Goal: Transaction & Acquisition: Purchase product/service

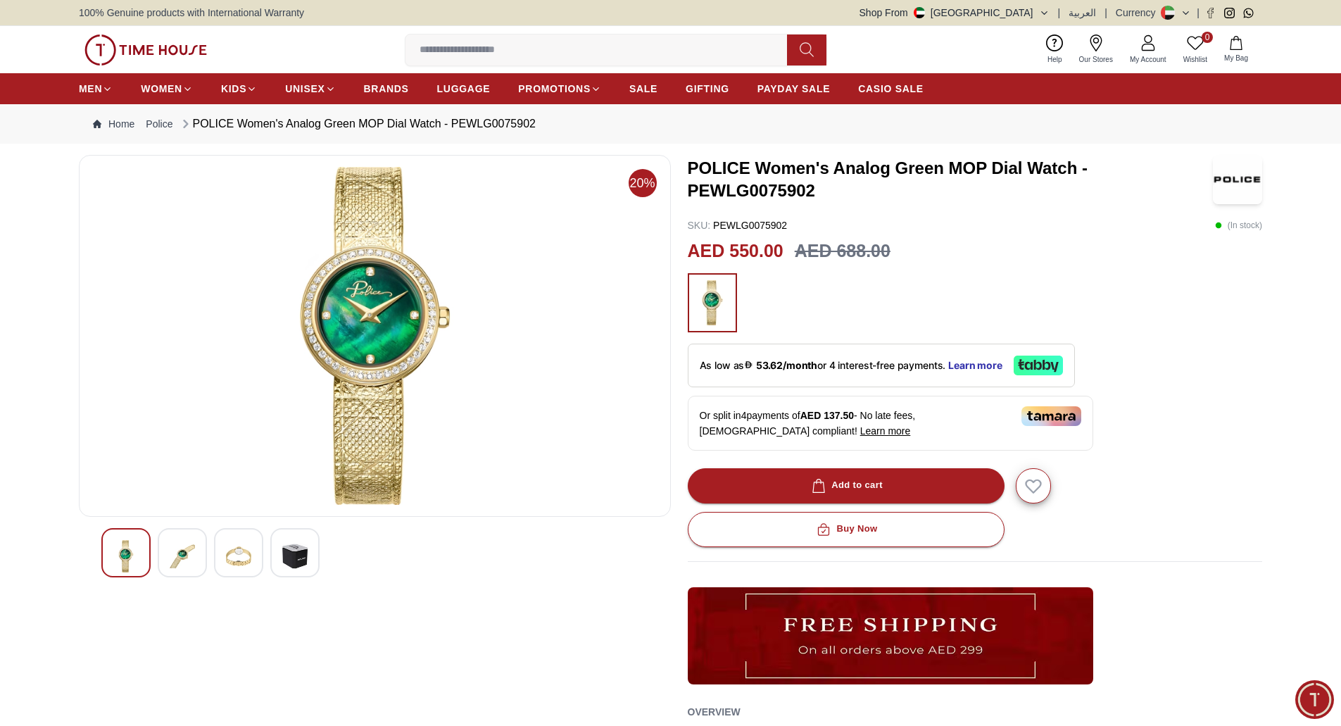
drag, startPoint x: 525, startPoint y: 488, endPoint x: 452, endPoint y: 372, distance: 136.7
click at [525, 488] on img at bounding box center [375, 336] width 568 height 338
drag, startPoint x: 82, startPoint y: 9, endPoint x: 312, endPoint y: 20, distance: 230.5
click at [312, 20] on div "100% Genuine products with International Warranty Shop From UAE | العربية | Cur…" at bounding box center [670, 12] width 1183 height 25
click at [311, 19] on div "100% Genuine products with International Warranty Shop From UAE | العربية | Cur…" at bounding box center [670, 12] width 1183 height 25
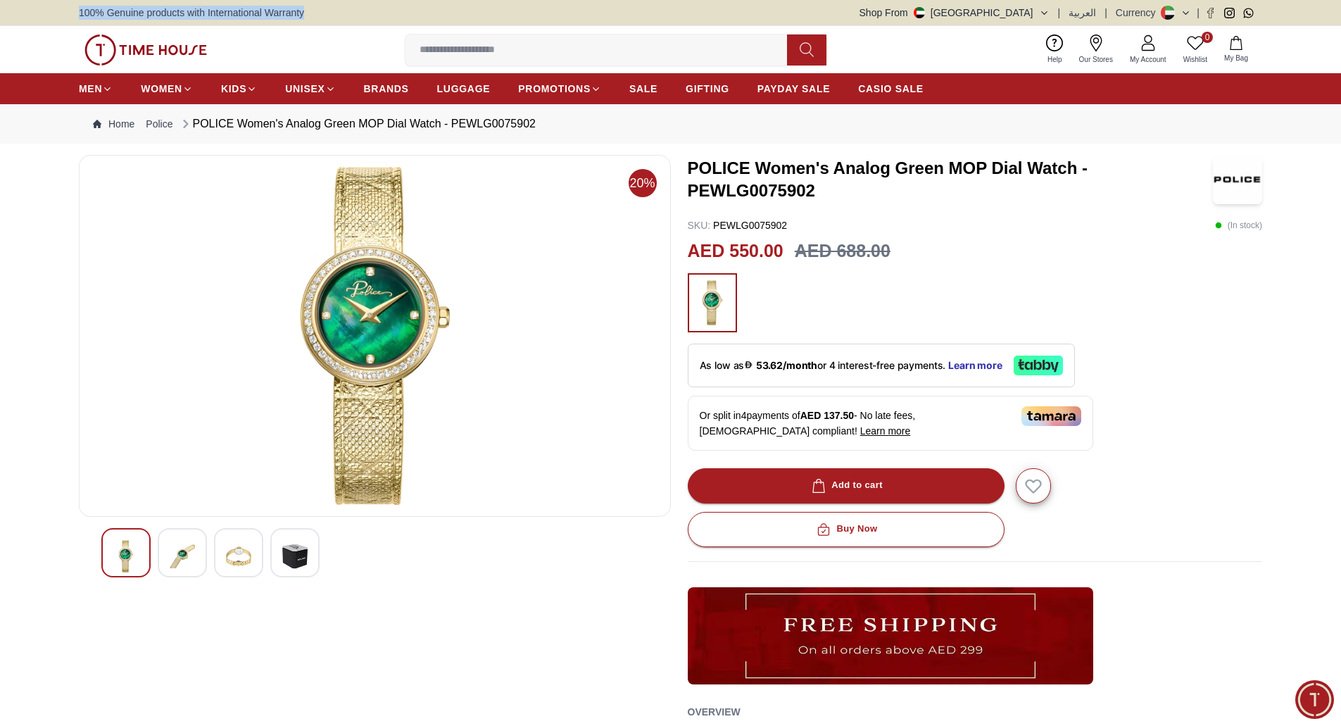
drag, startPoint x: 308, startPoint y: 15, endPoint x: 77, endPoint y: 13, distance: 230.9
click at [77, 13] on div "100% Genuine products with International Warranty Shop From UAE | العربية | Cur…" at bounding box center [670, 12] width 1341 height 25
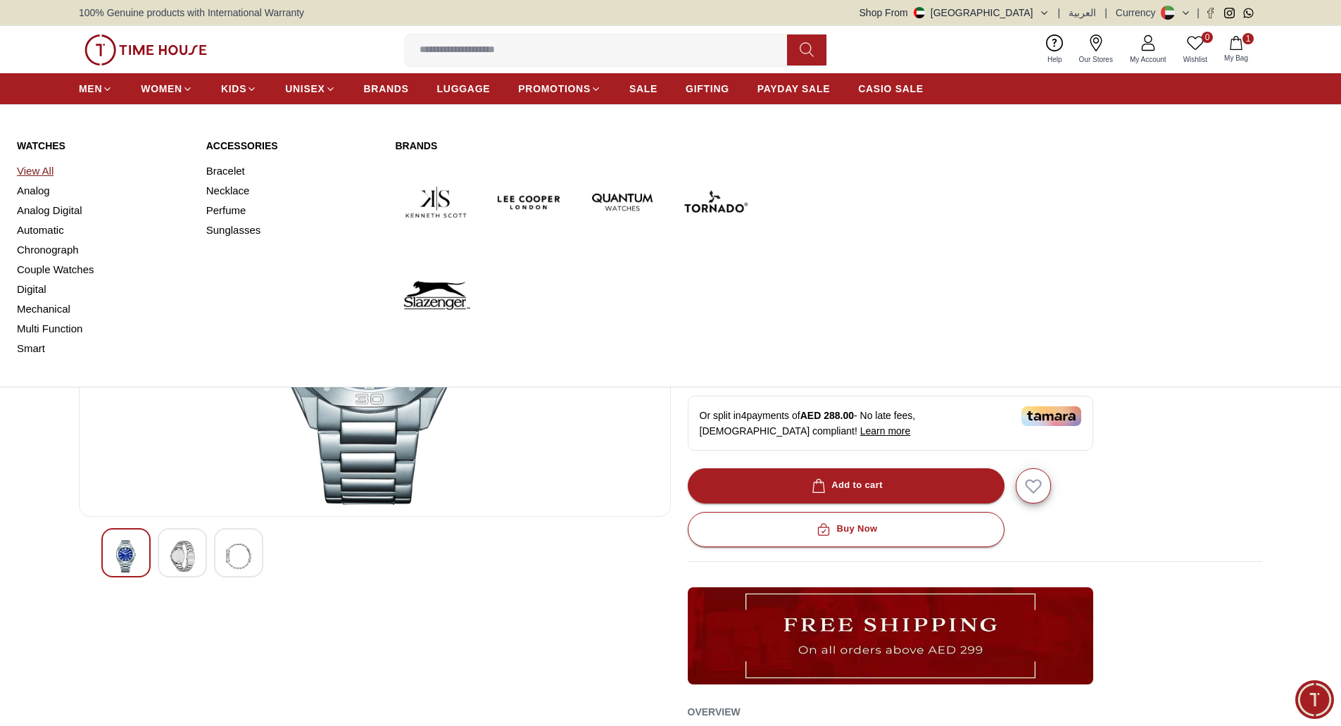
click at [39, 169] on link "View All" at bounding box center [103, 171] width 172 height 20
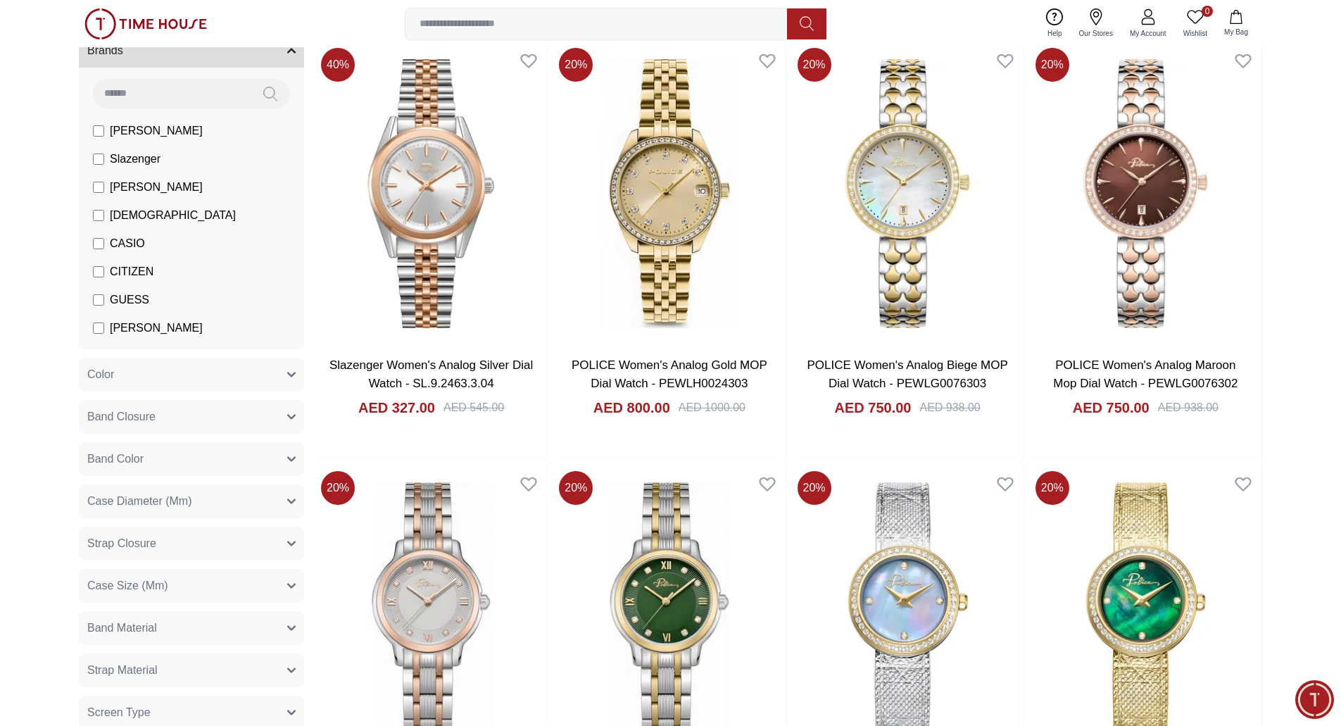
scroll to position [48, 0]
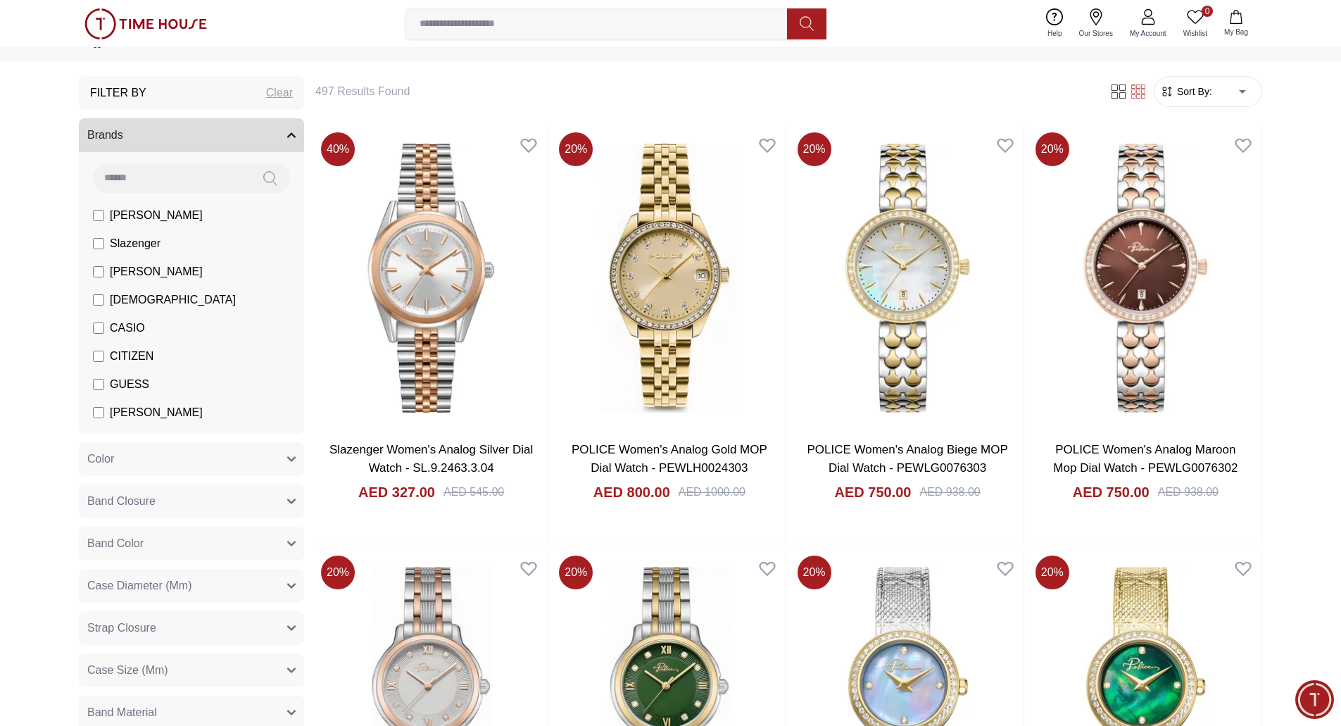
click at [289, 131] on icon "button" at bounding box center [291, 135] width 8 height 8
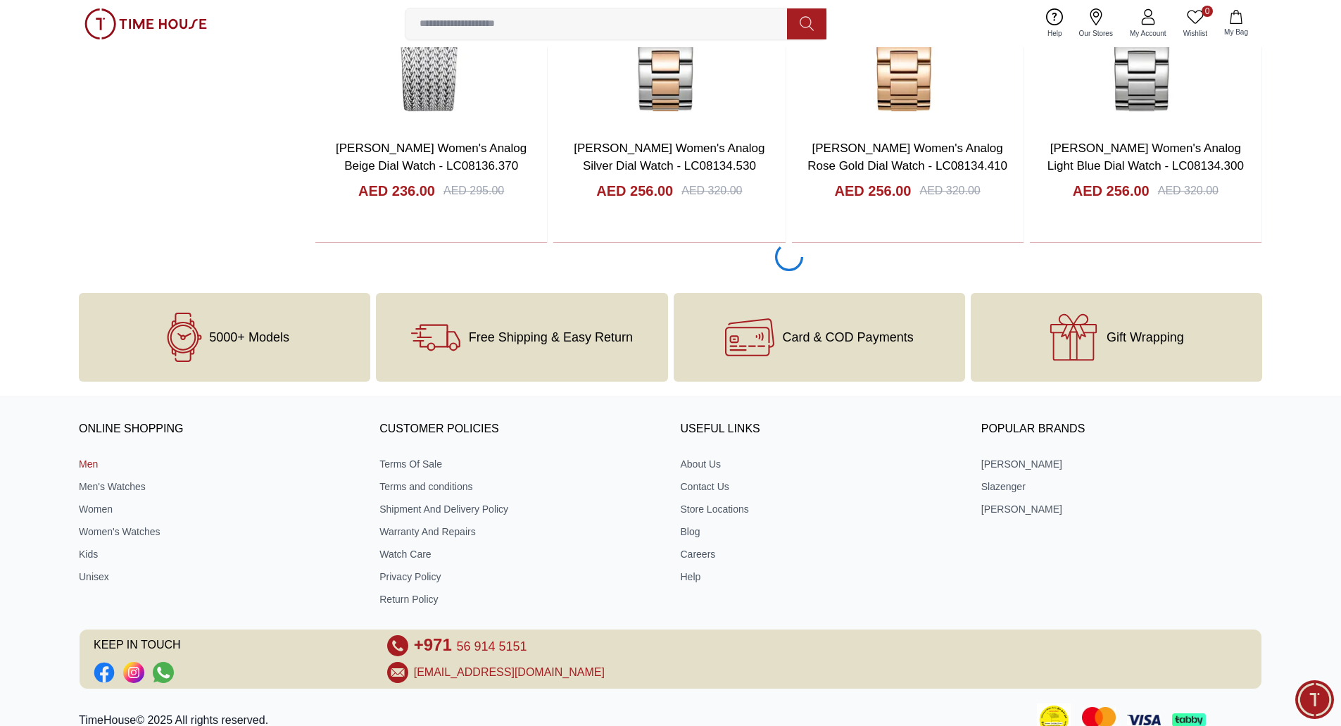
scroll to position [4255, 0]
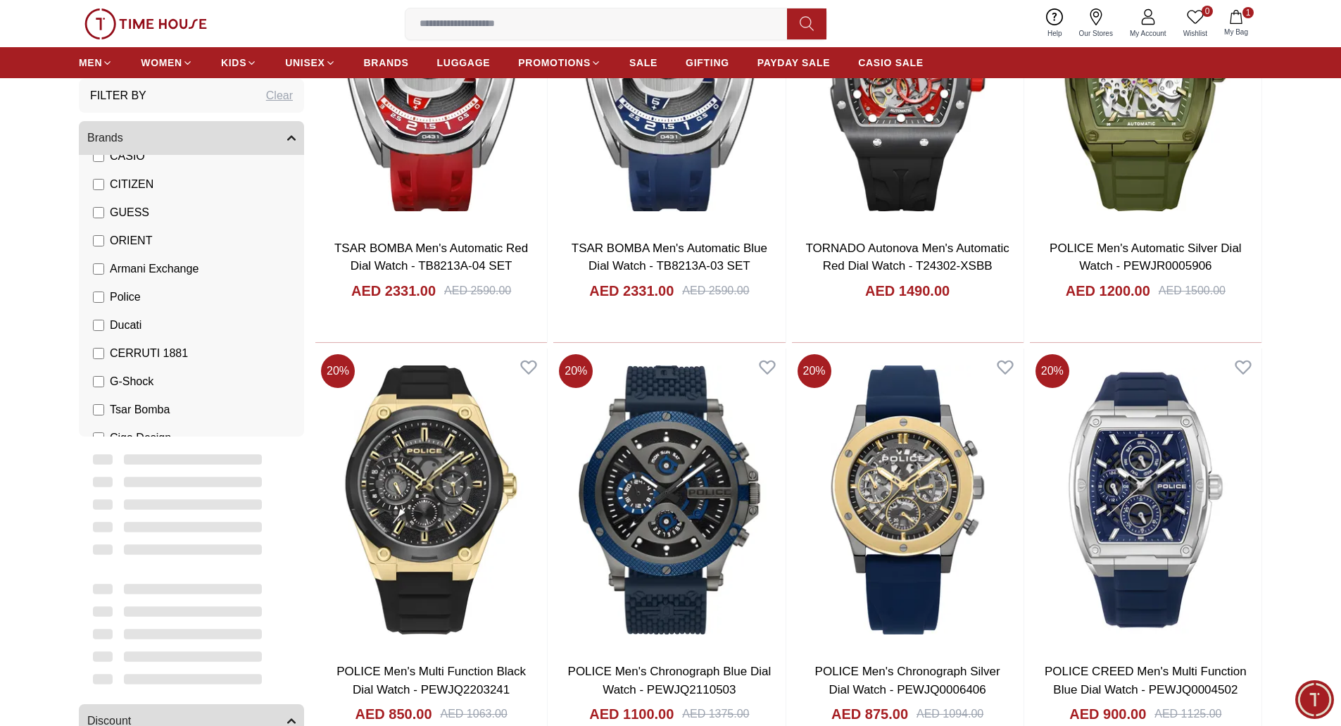
scroll to position [218, 0]
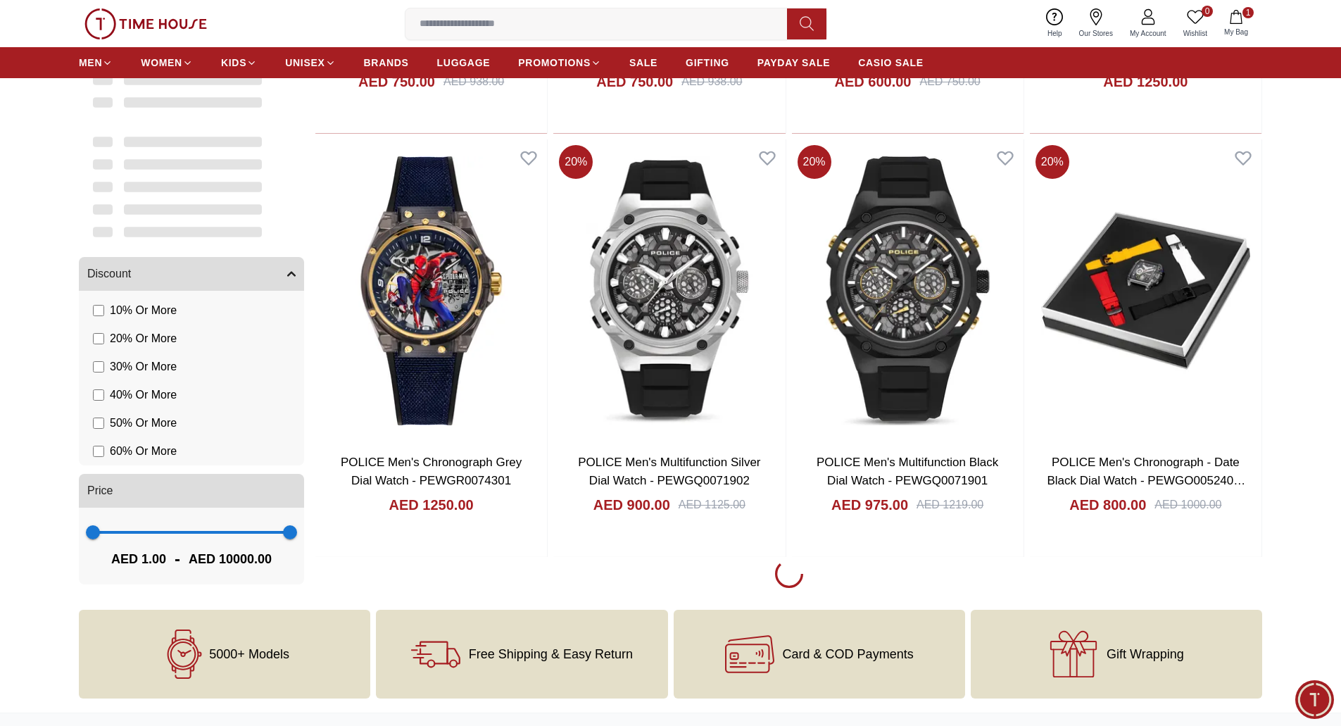
scroll to position [2163, 0]
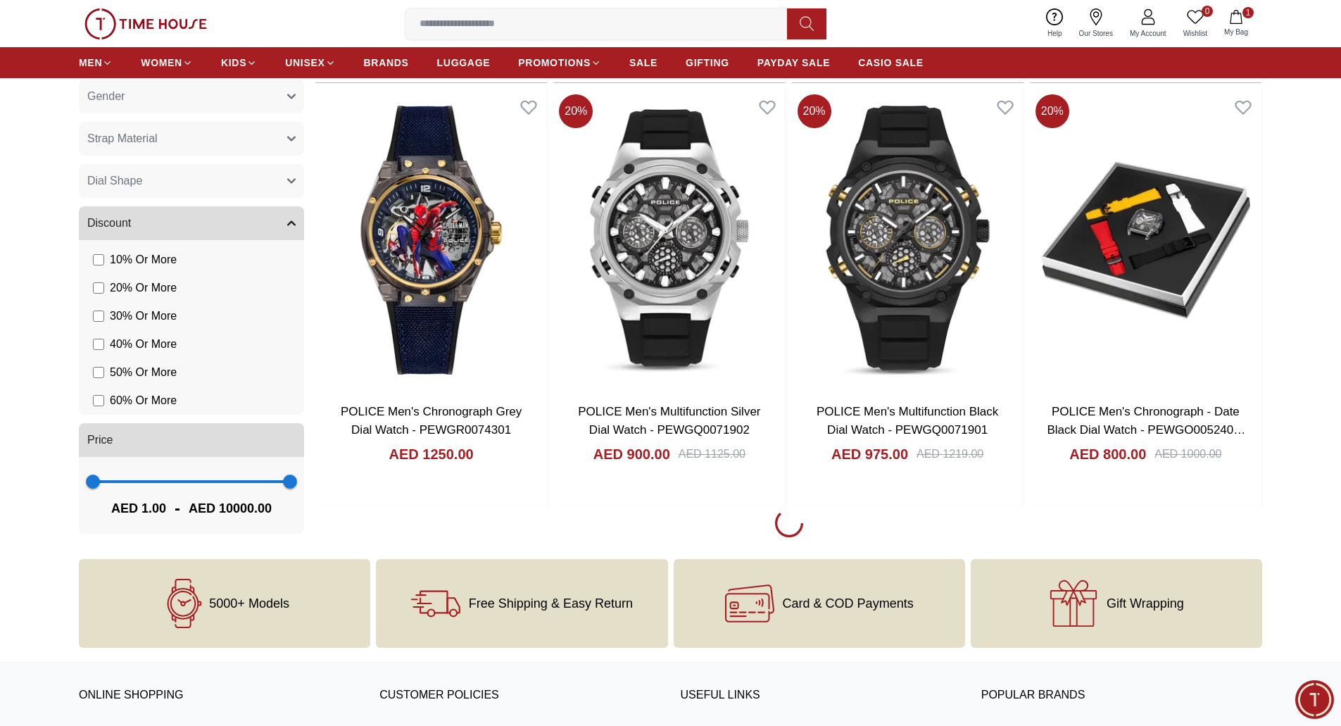
scroll to position [2163, 0]
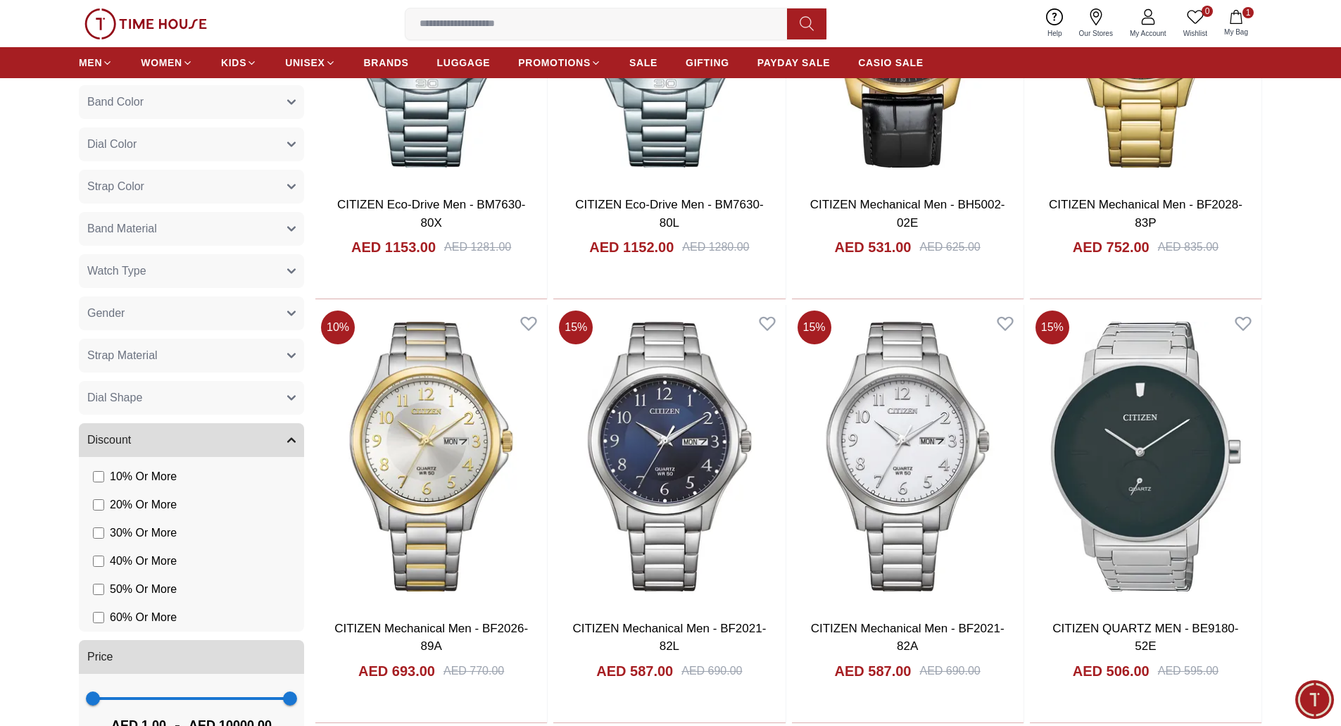
scroll to position [4134, 0]
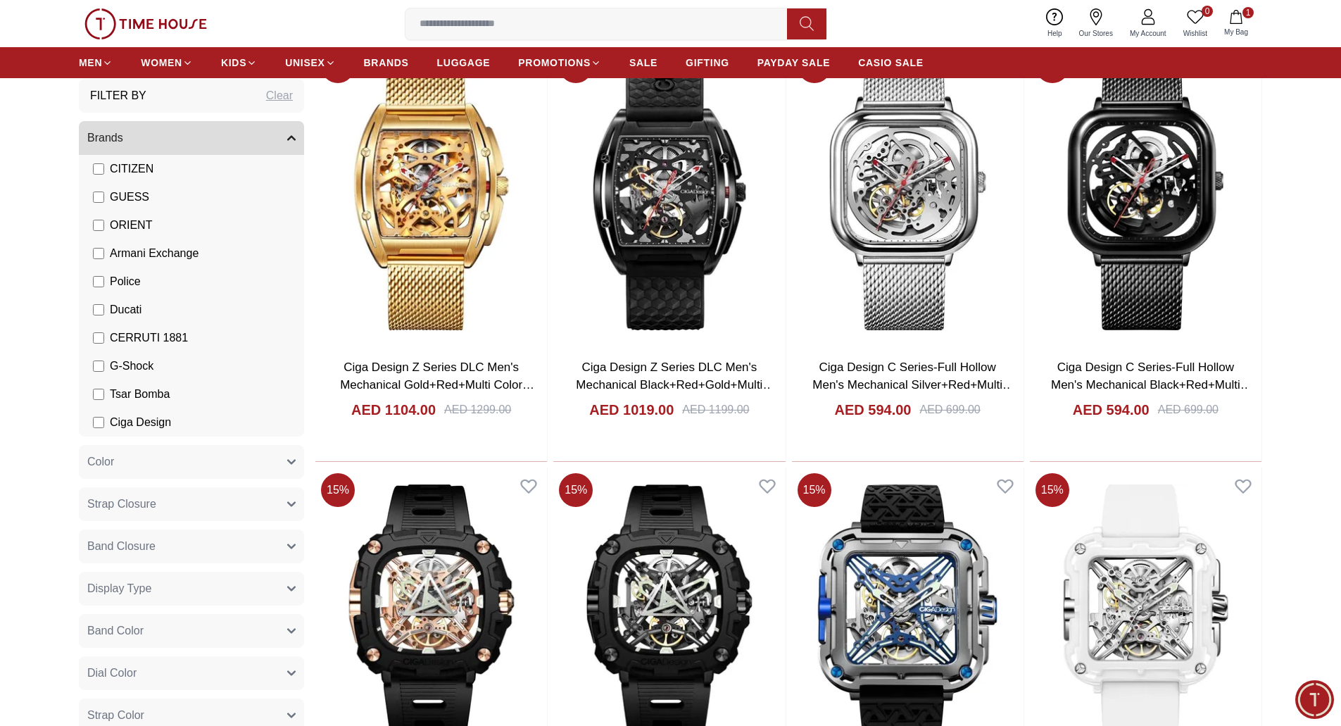
scroll to position [5049, 0]
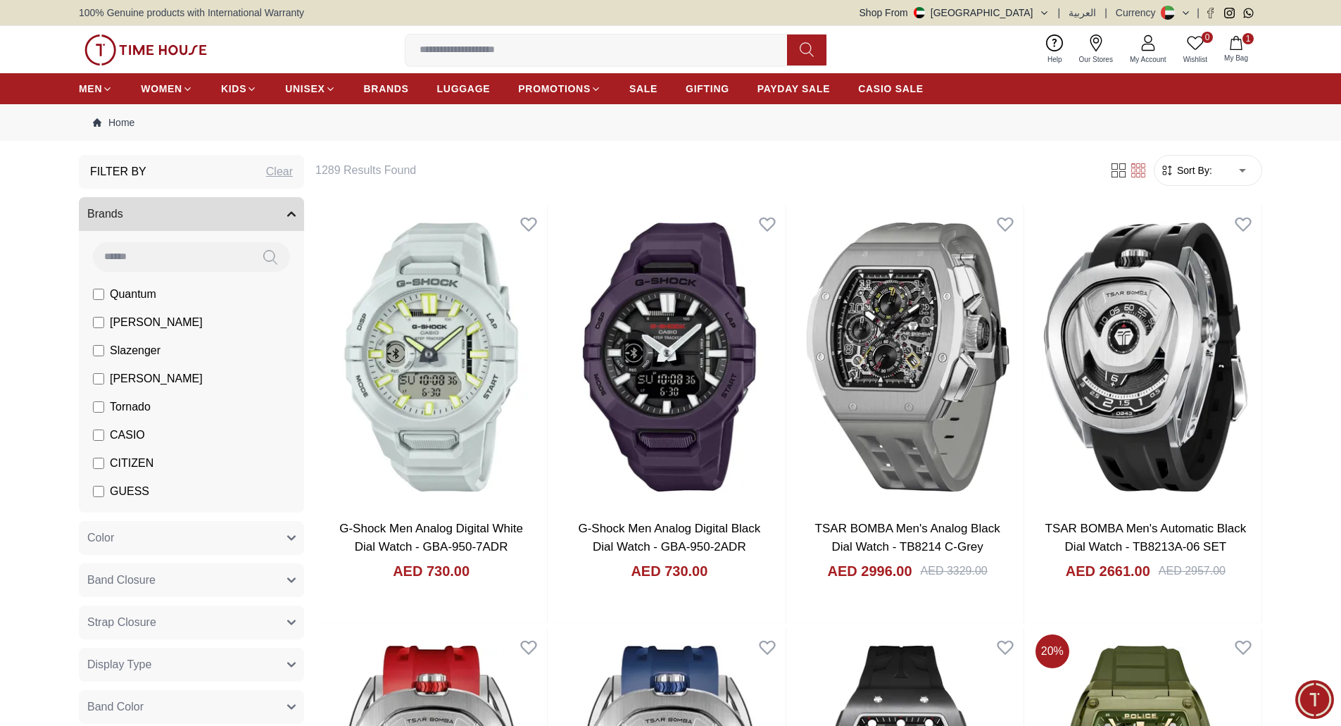
click at [178, 43] on img at bounding box center [145, 49] width 122 height 31
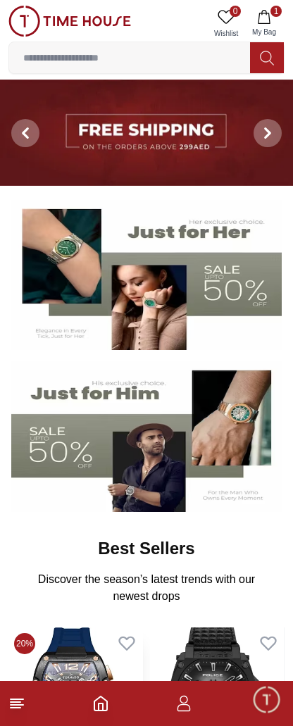
scroll to position [211, 0]
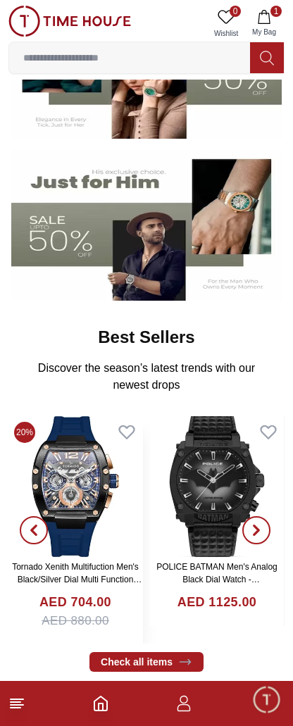
click at [82, 509] on img at bounding box center [75, 486] width 134 height 141
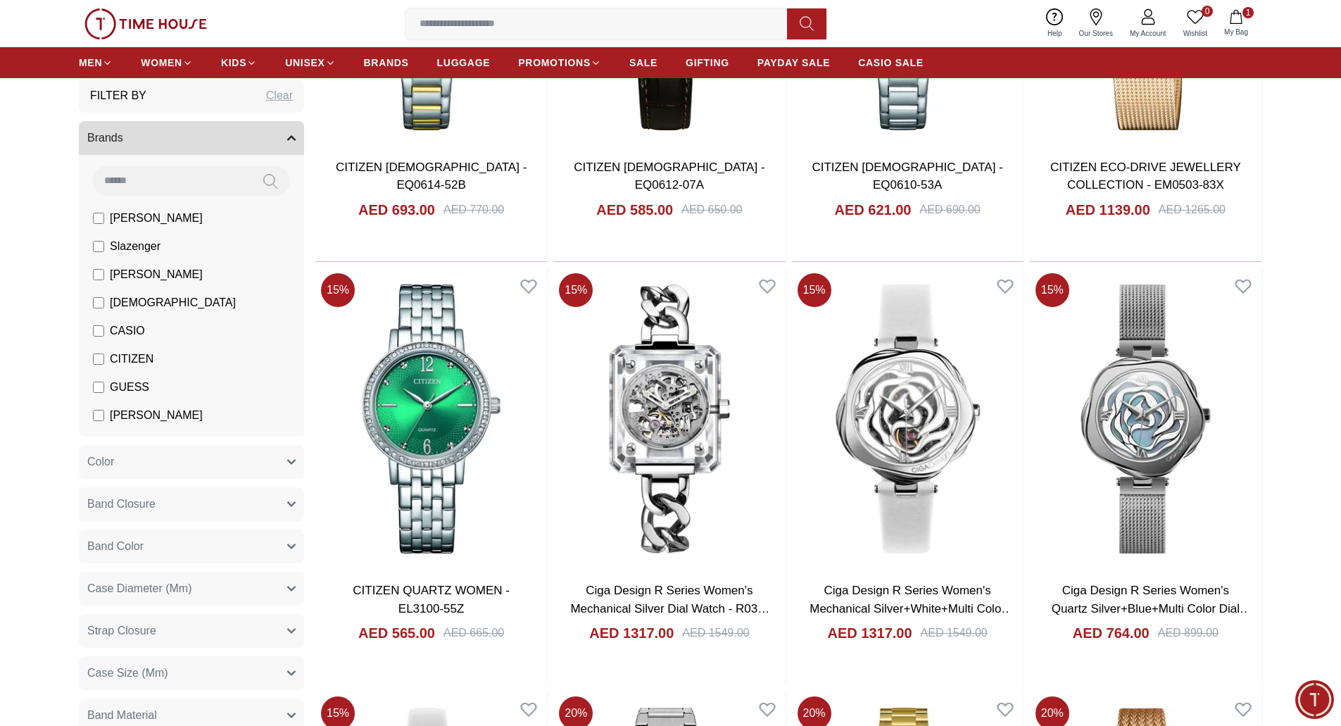
scroll to position [774, 0]
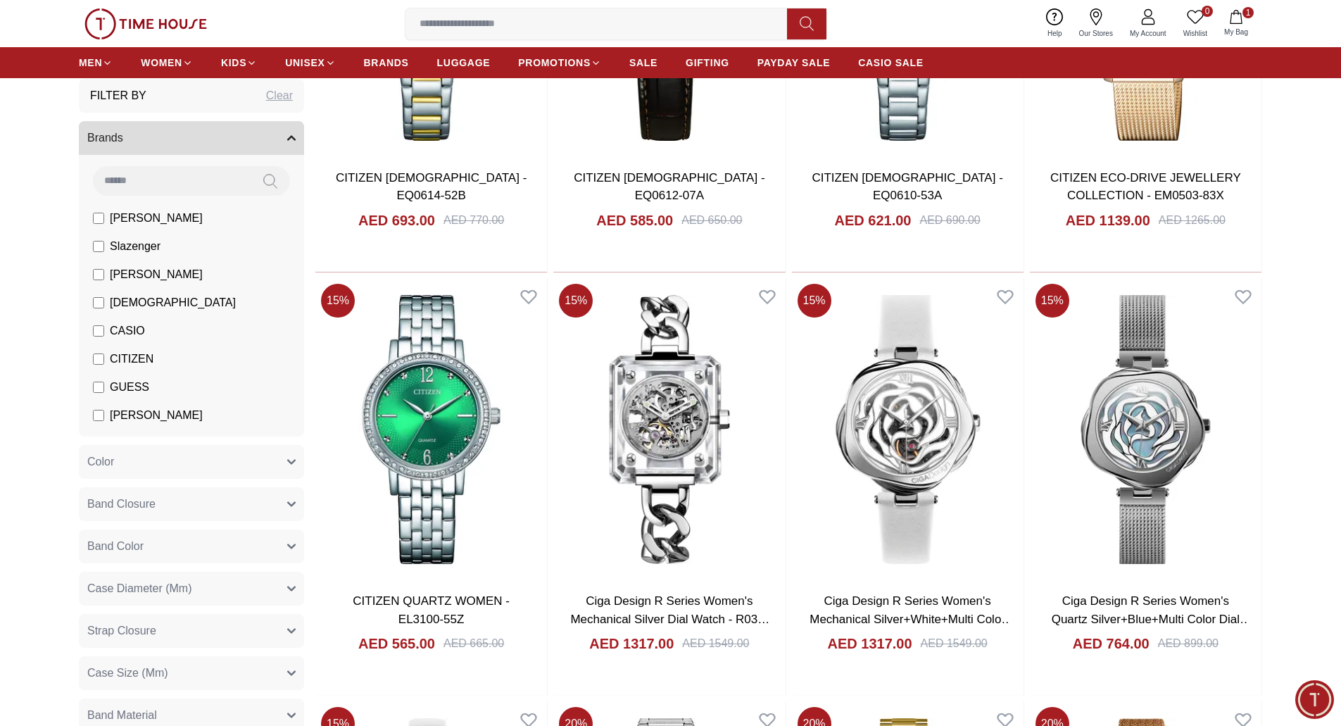
click at [293, 136] on icon "button" at bounding box center [291, 138] width 8 height 8
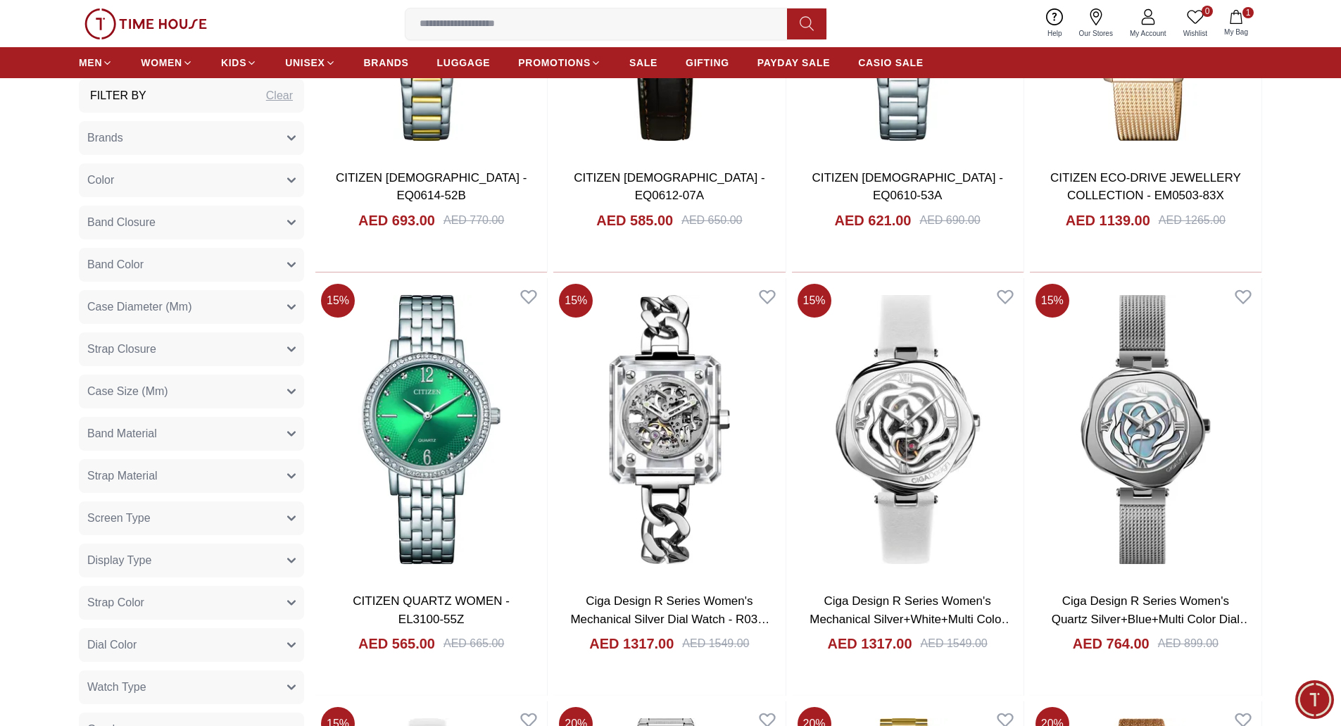
click at [291, 218] on icon "button" at bounding box center [291, 222] width 8 height 8
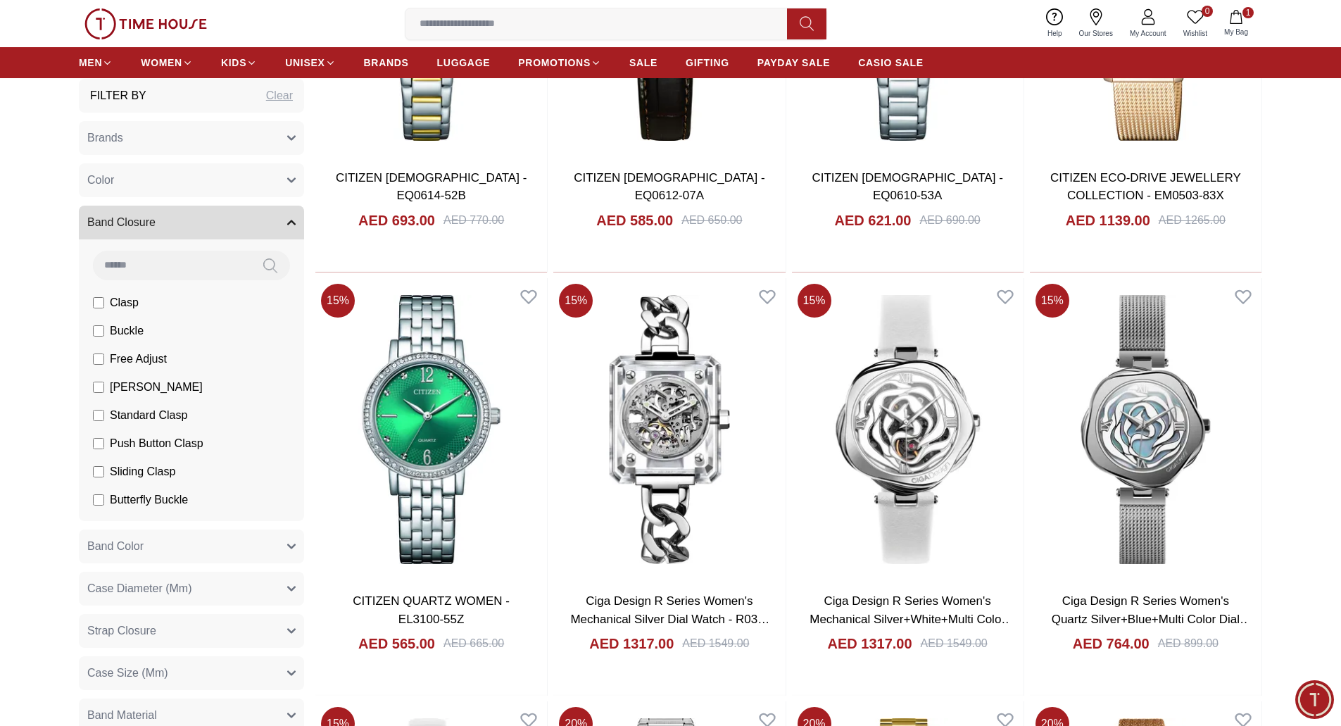
click at [291, 218] on icon "button" at bounding box center [291, 222] width 8 height 8
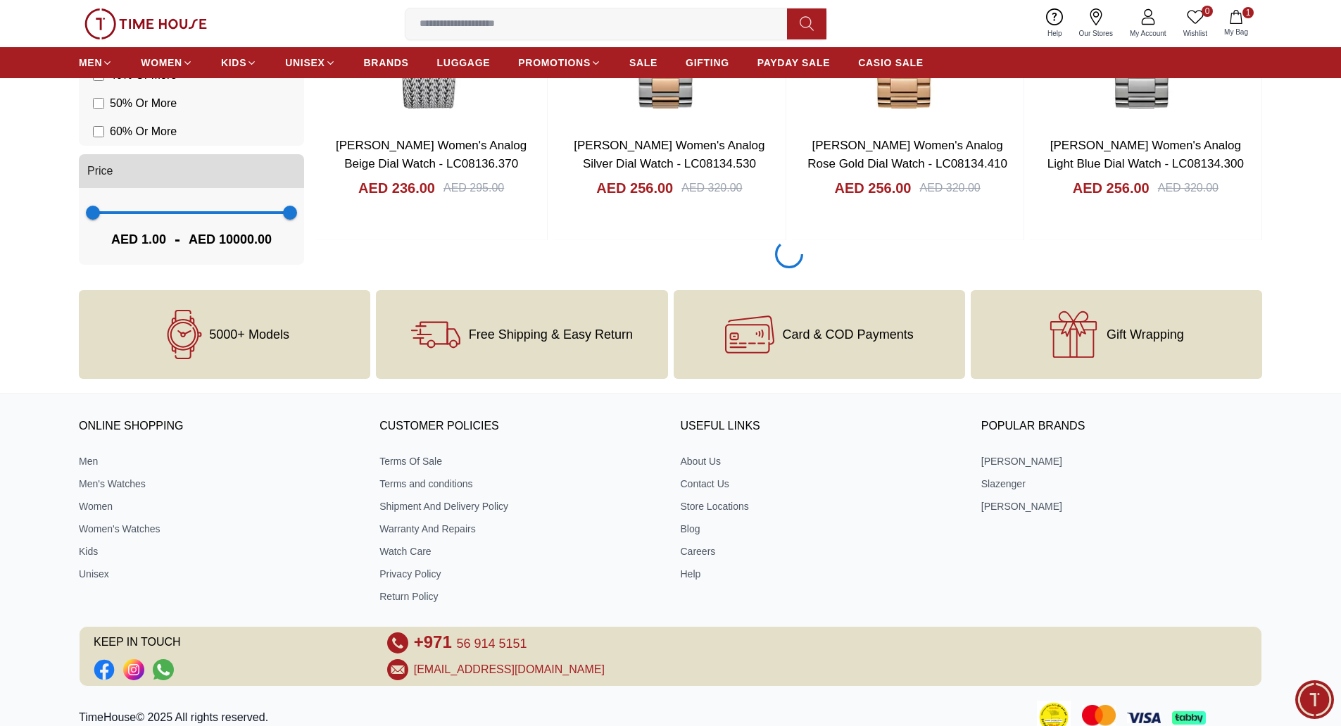
scroll to position [1951, 0]
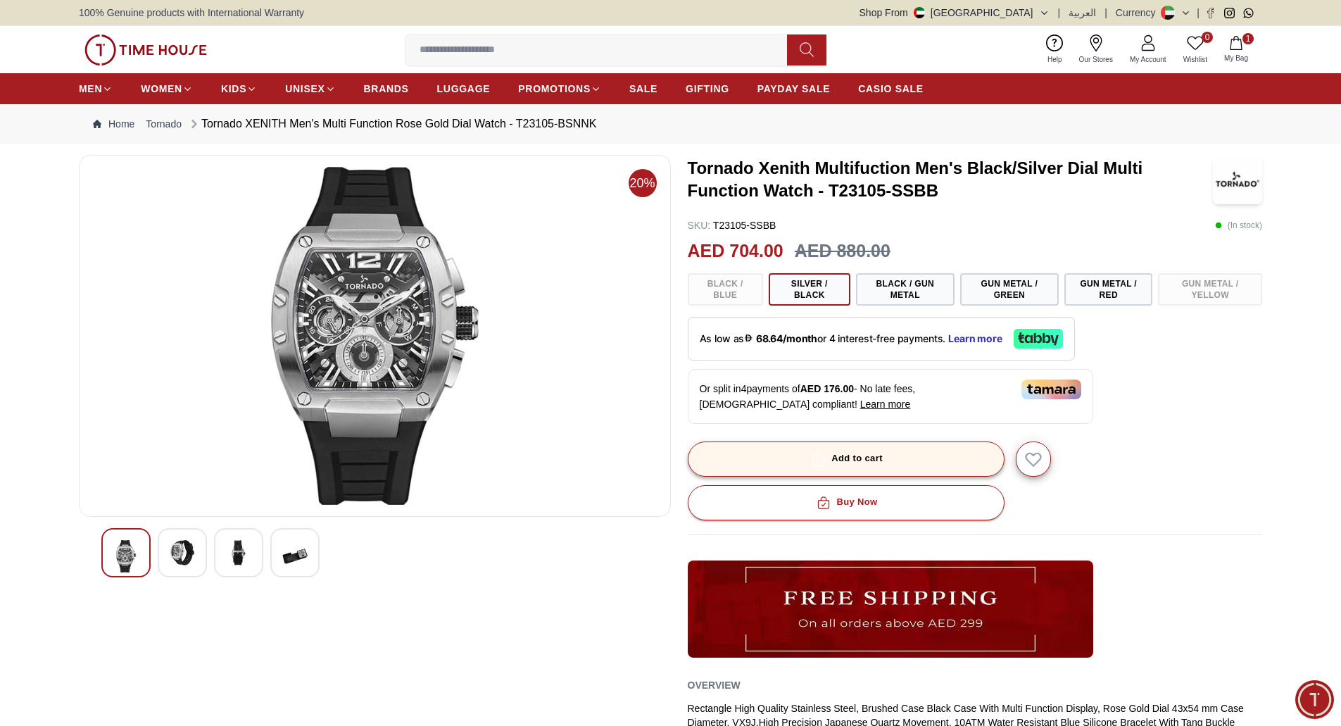
click at [858, 455] on div "Add to cart" at bounding box center [846, 459] width 74 height 16
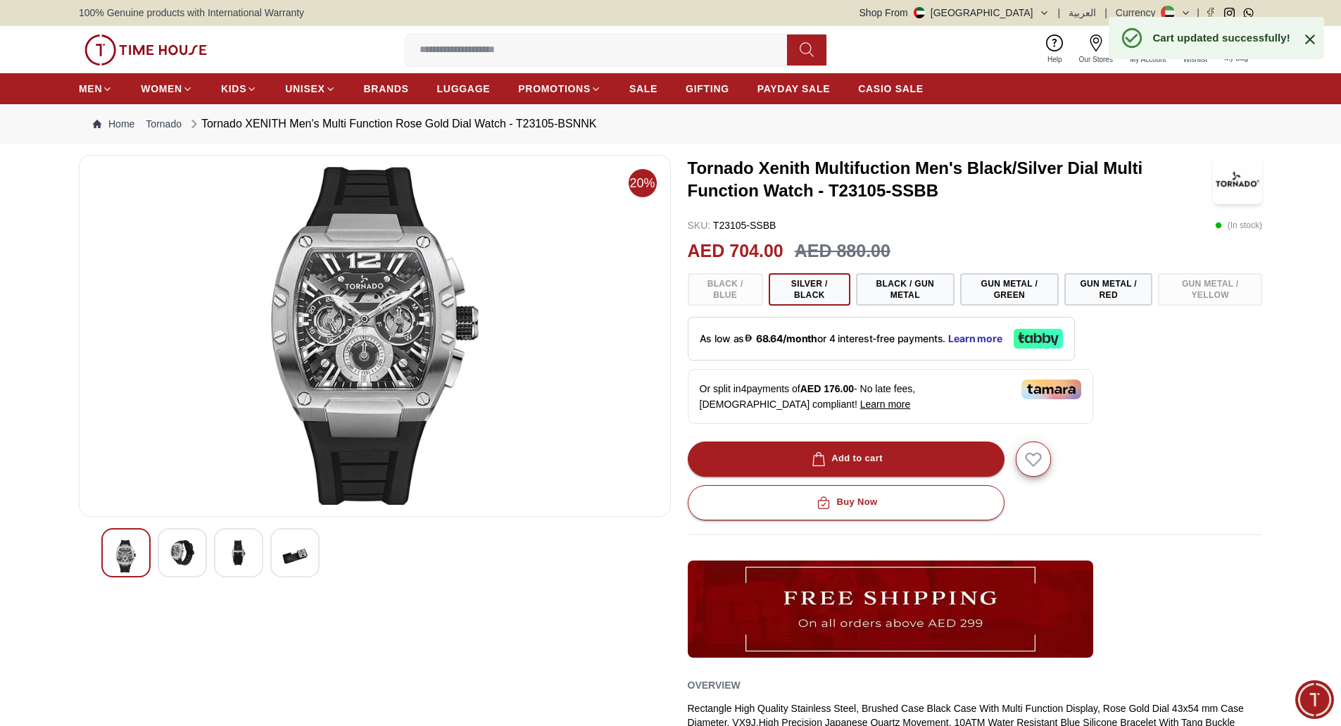
click at [1308, 45] on icon at bounding box center [1310, 39] width 17 height 17
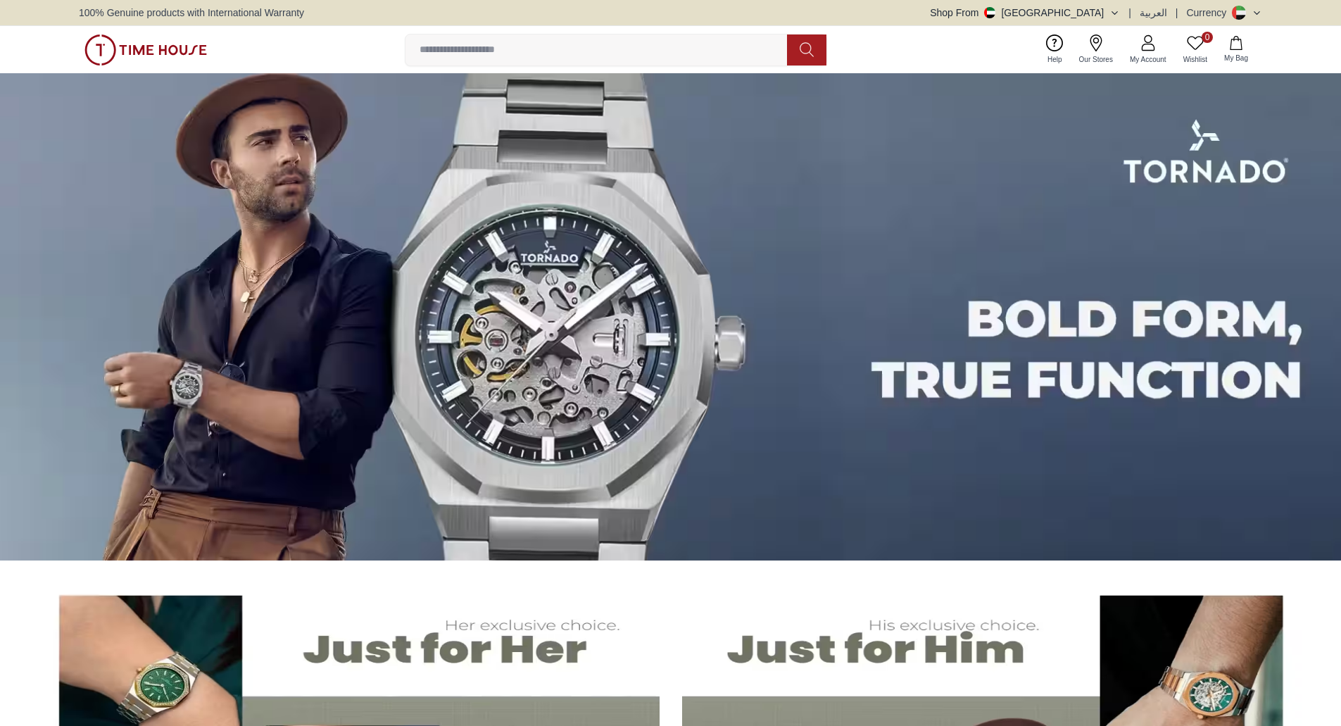
scroll to position [422, 0]
